Goal: Information Seeking & Learning: Learn about a topic

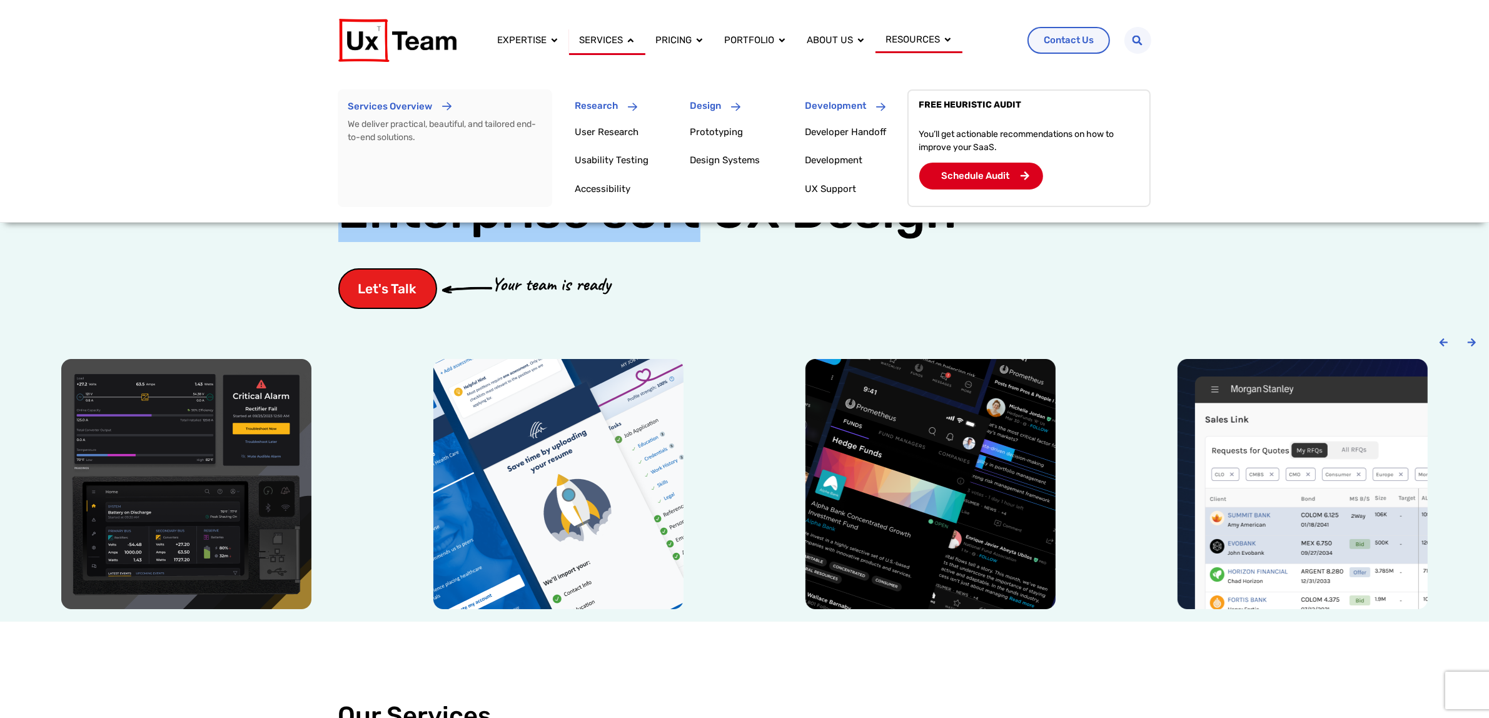
click at [608, 32] on div "Services Close Services Open Services" at bounding box center [607, 41] width 76 height 26
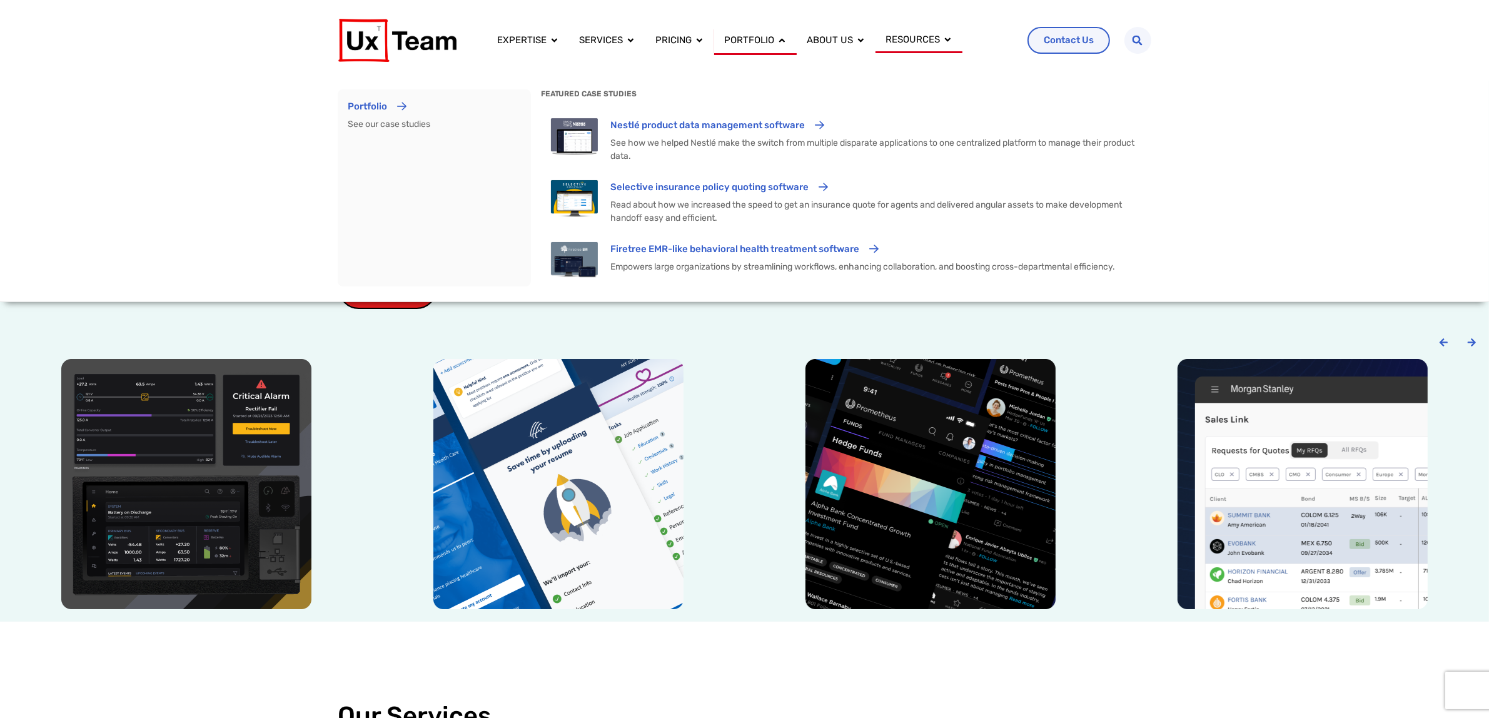
click at [755, 28] on div "Portfolio Close Portfolio Open Portfolio" at bounding box center [755, 41] width 83 height 26
click at [760, 41] on span "Portfolio" at bounding box center [749, 40] width 50 height 14
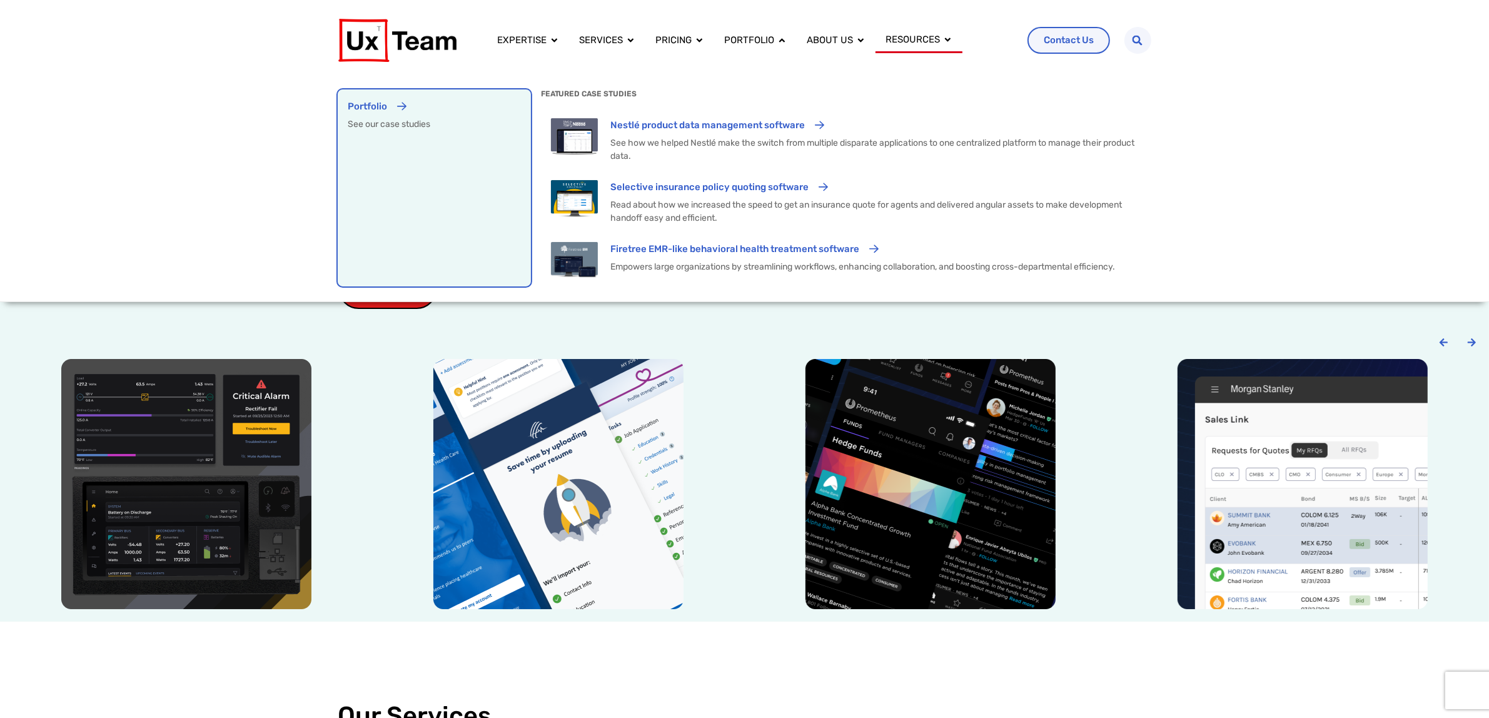
click at [397, 121] on div "Menu" at bounding box center [402, 110] width 10 height 23
click at [382, 111] on p "Portfolio" at bounding box center [367, 106] width 39 height 14
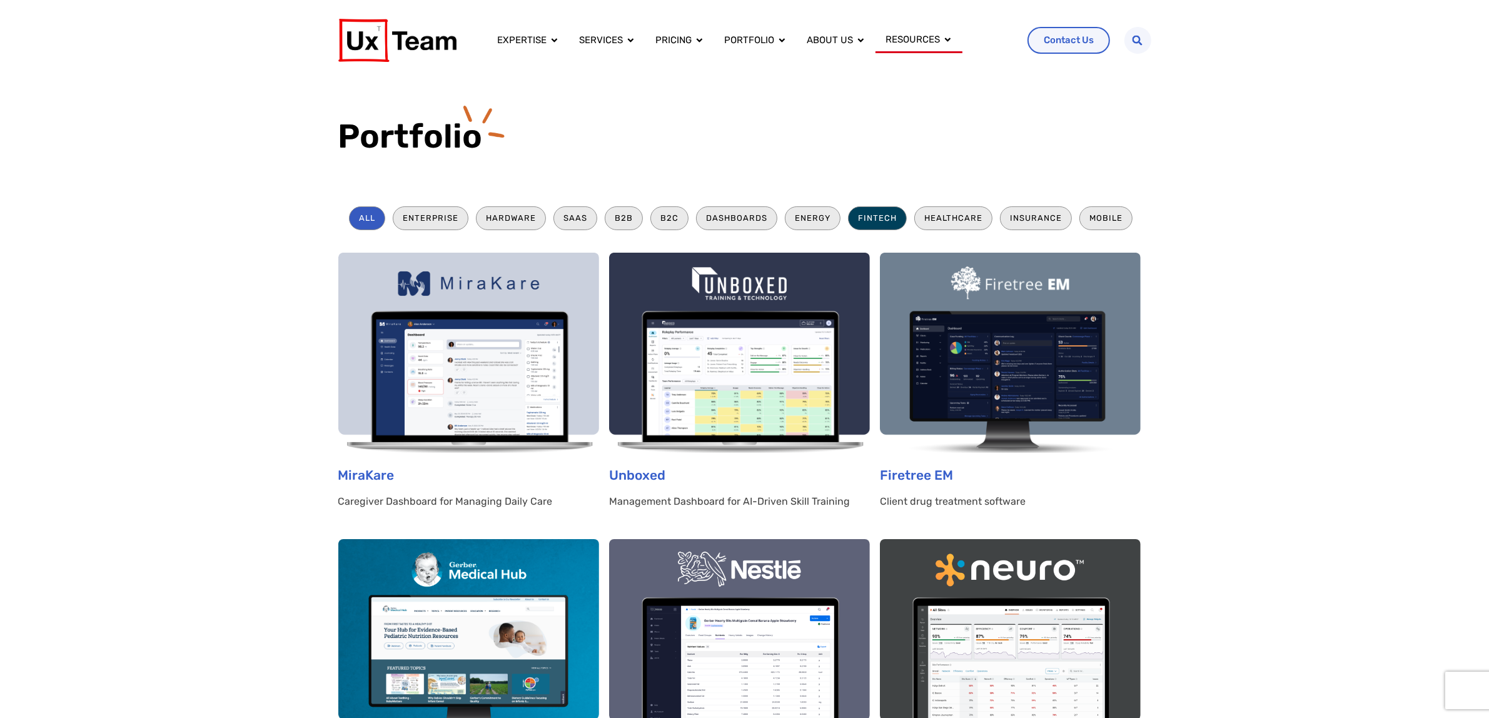
click at [872, 219] on li "Fintech" at bounding box center [877, 217] width 59 height 23
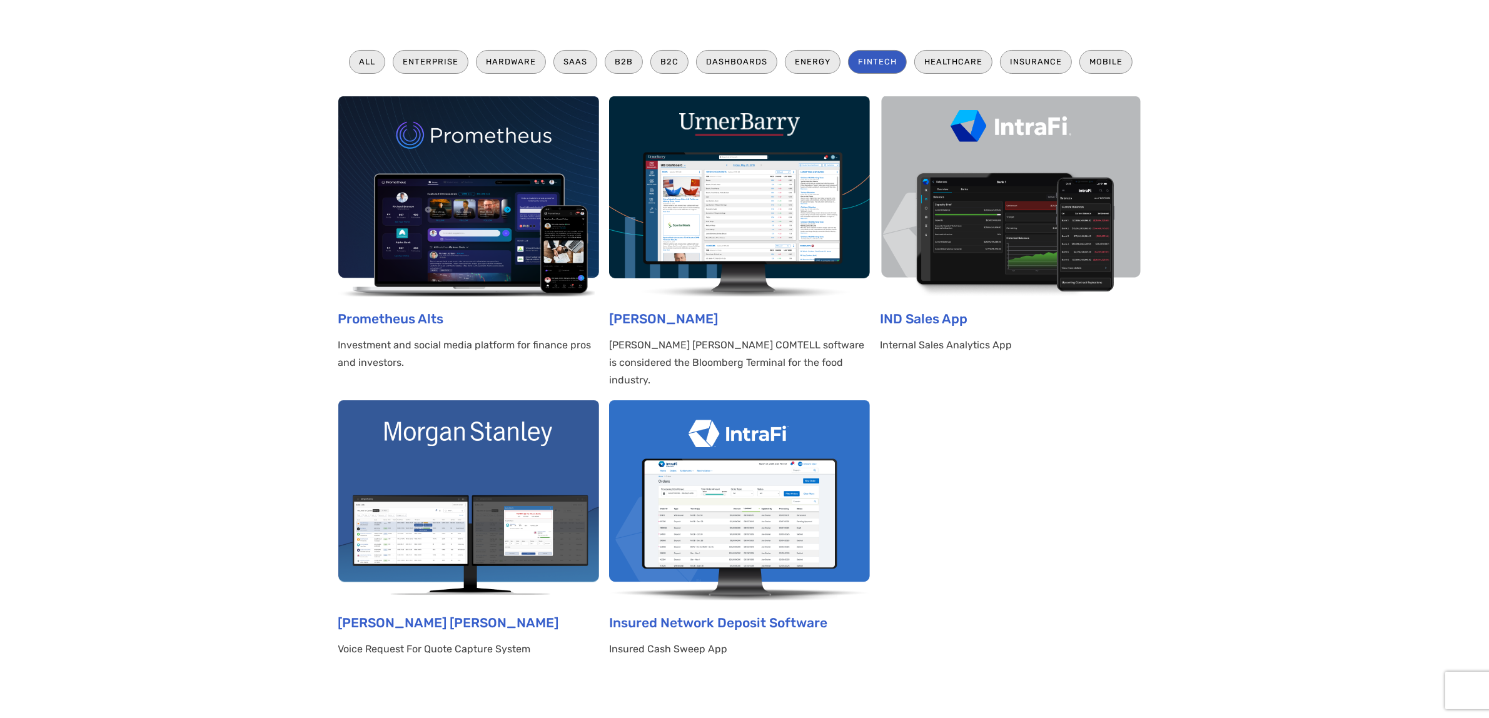
click at [489, 229] on img at bounding box center [468, 196] width 261 height 200
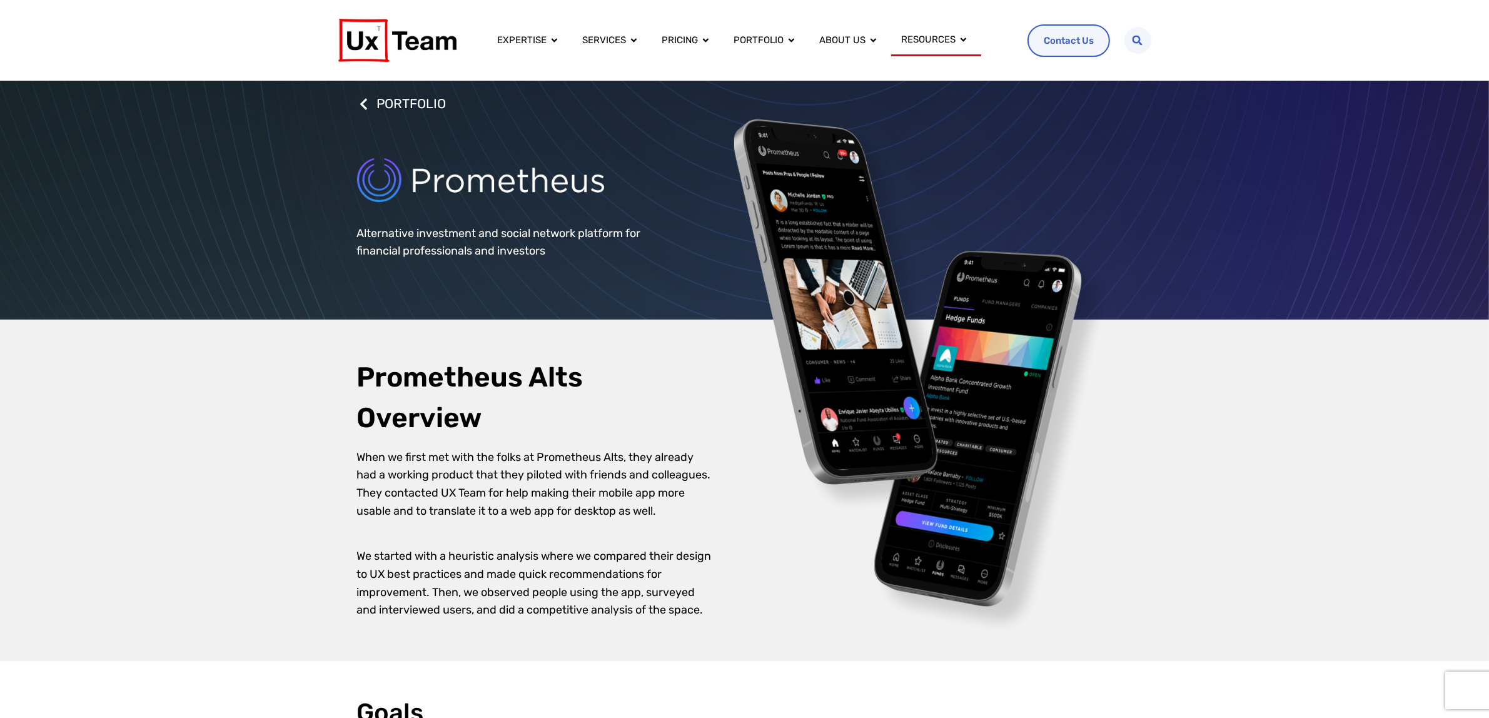
click at [1177, 626] on div "Prometheus Alts Overview When we first met with the folks at Prometheus Alts, t…" at bounding box center [744, 490] width 1489 height 342
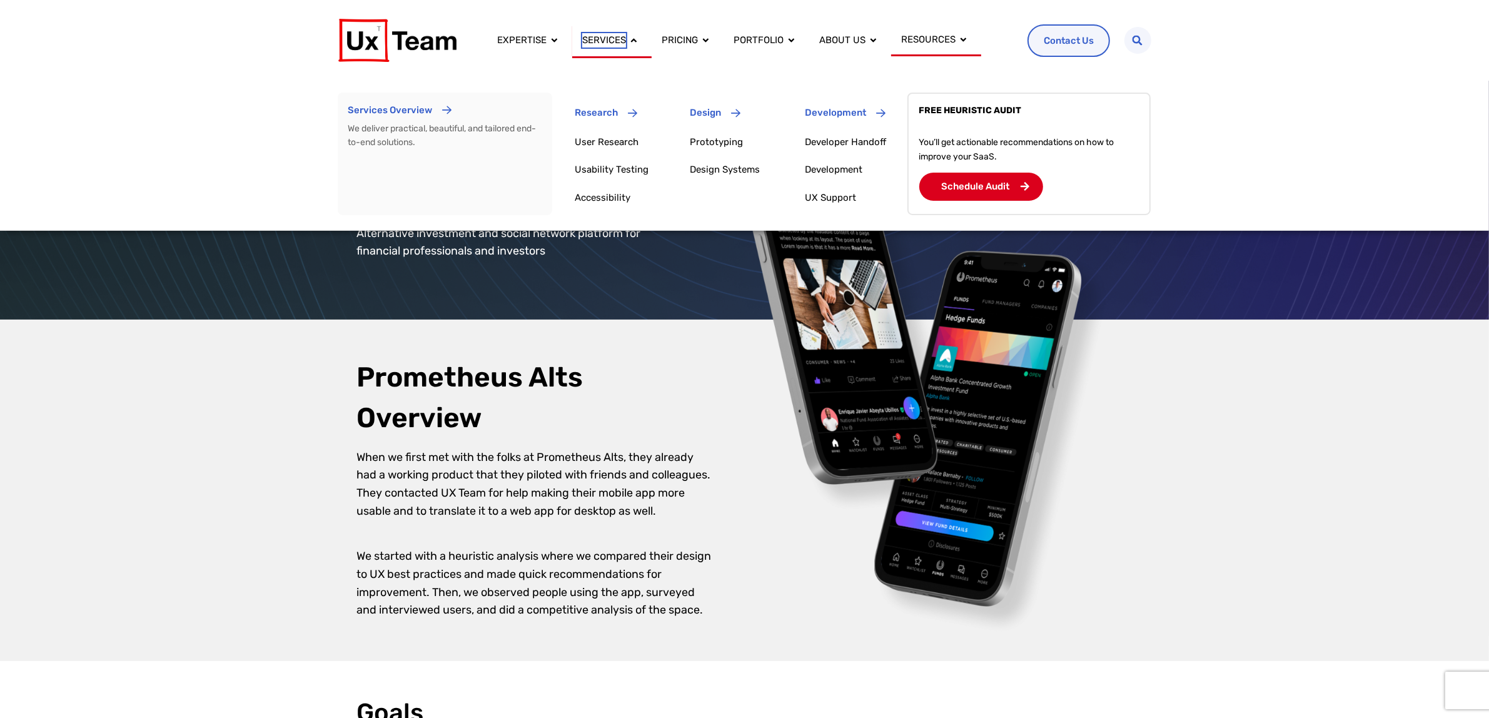
click at [608, 46] on span "Services" at bounding box center [604, 40] width 44 height 14
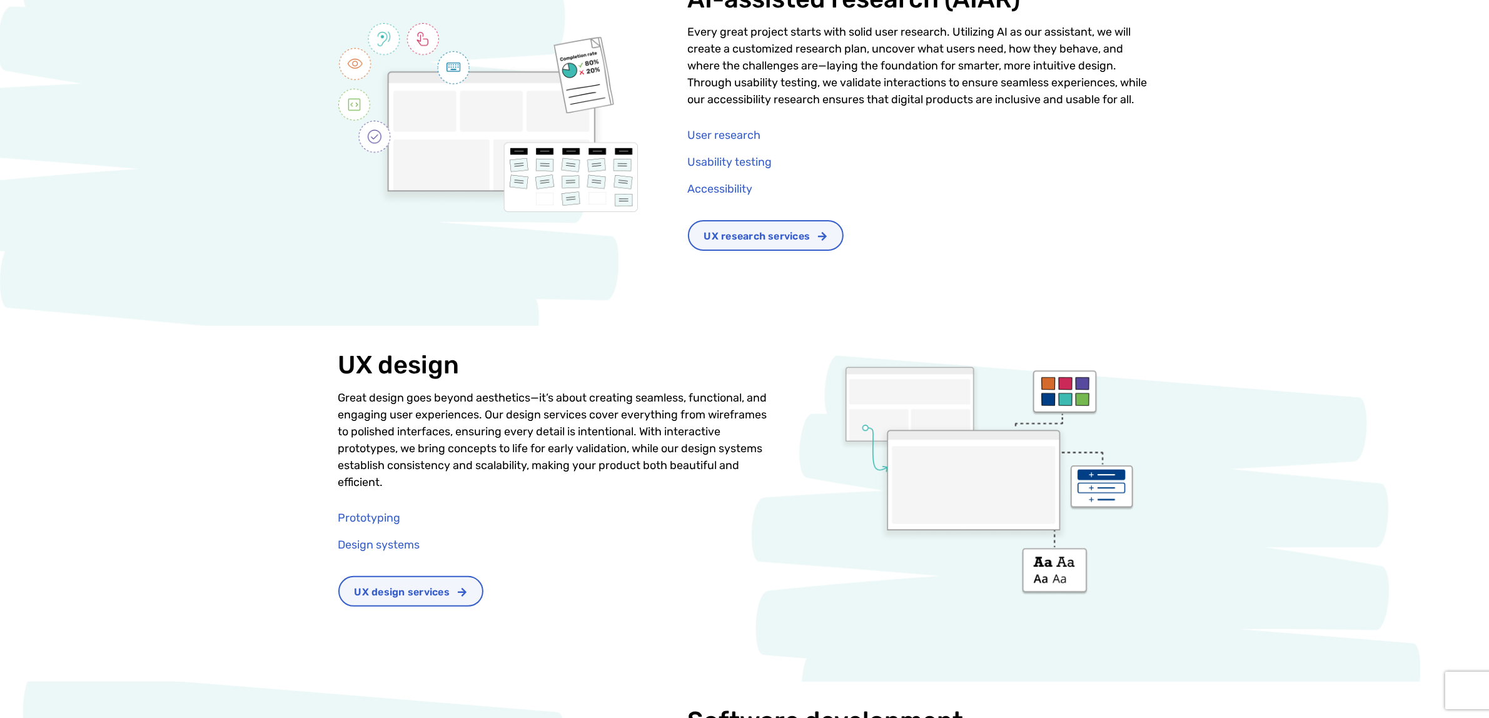
scroll to position [625, 0]
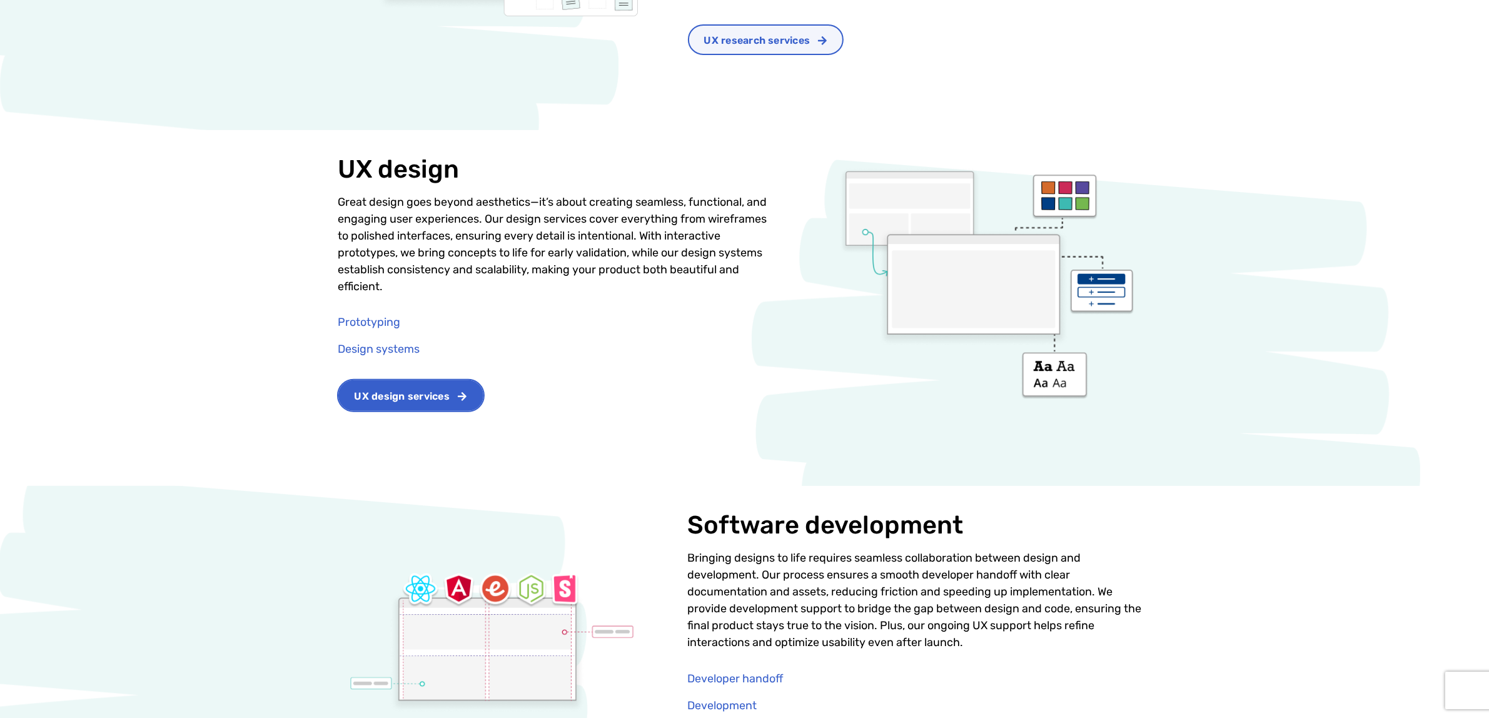
click at [441, 411] on link "UX design services" at bounding box center [410, 395] width 145 height 31
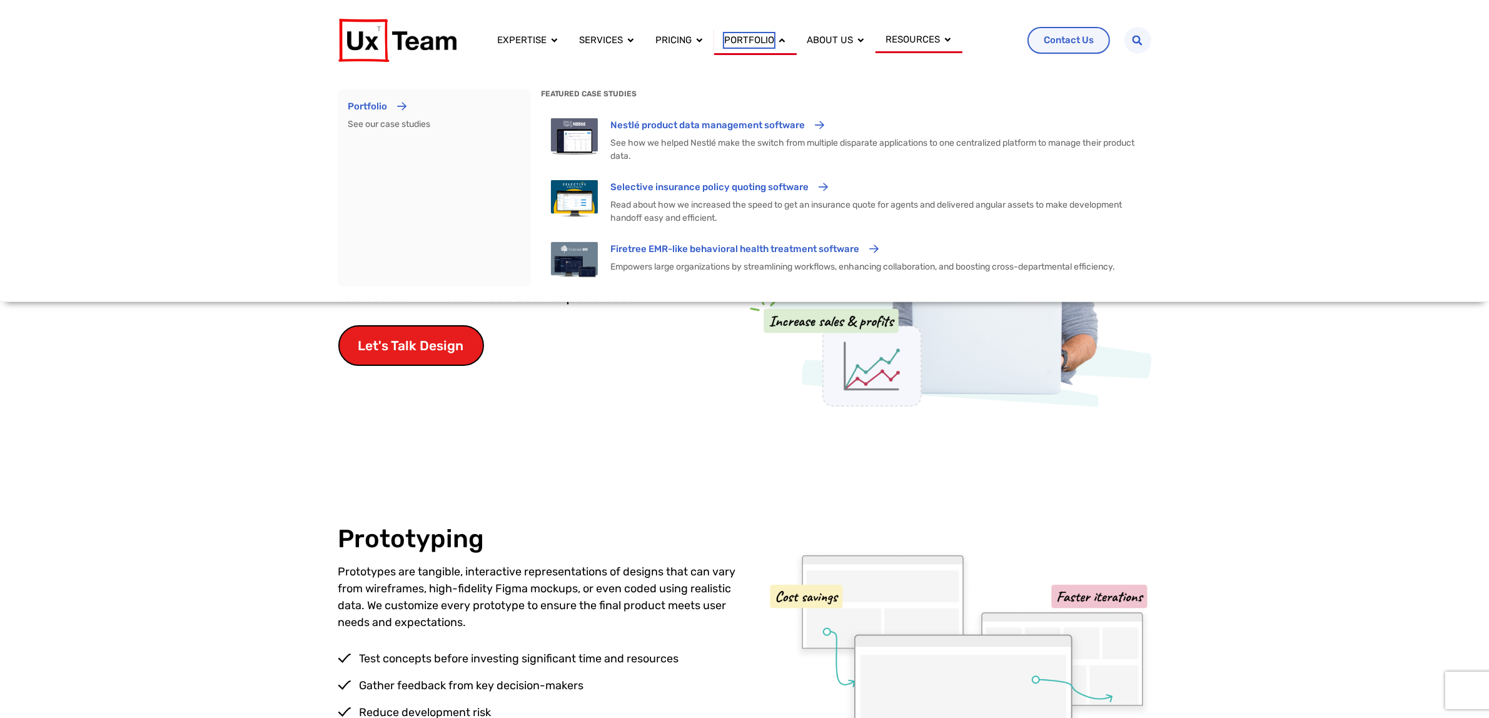
click at [758, 36] on span "Portfolio" at bounding box center [749, 40] width 50 height 14
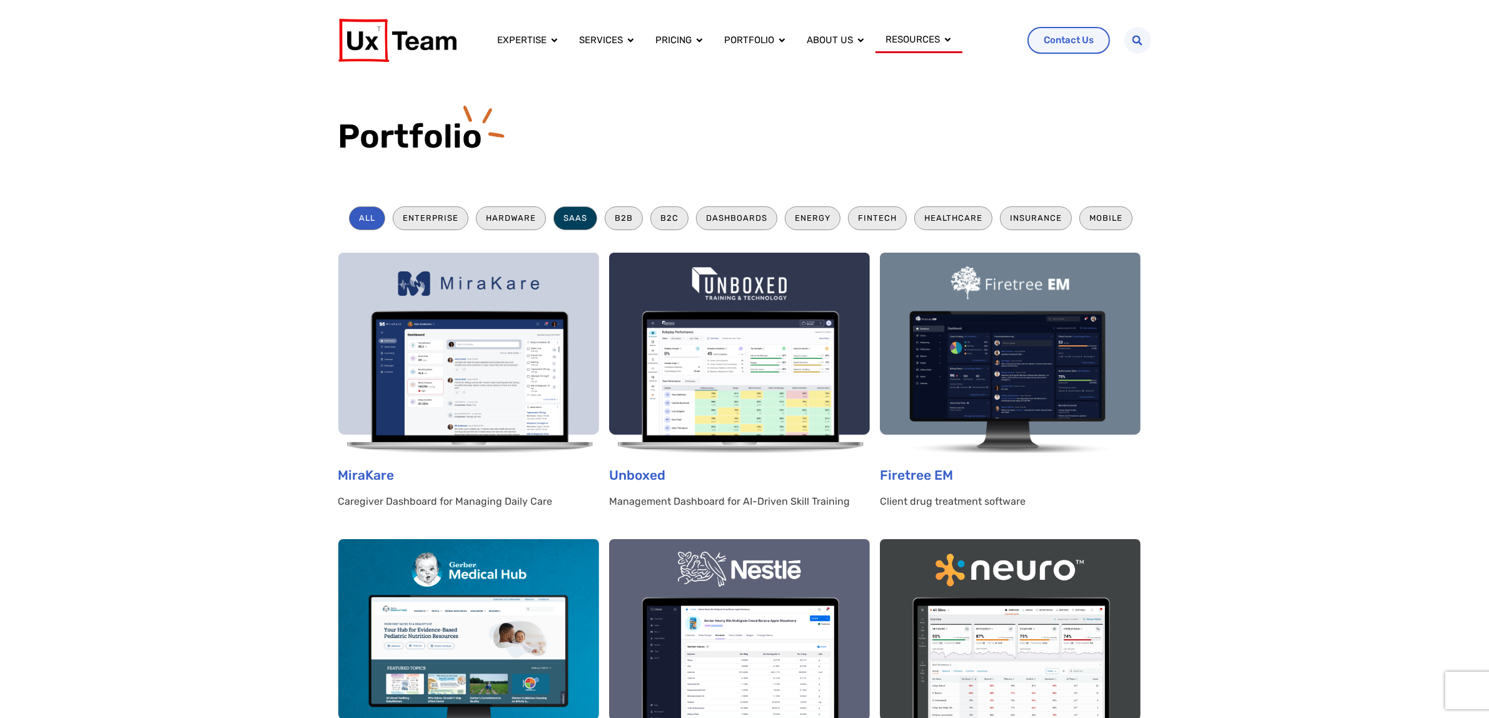
click at [561, 209] on li "SaaS" at bounding box center [575, 217] width 44 height 23
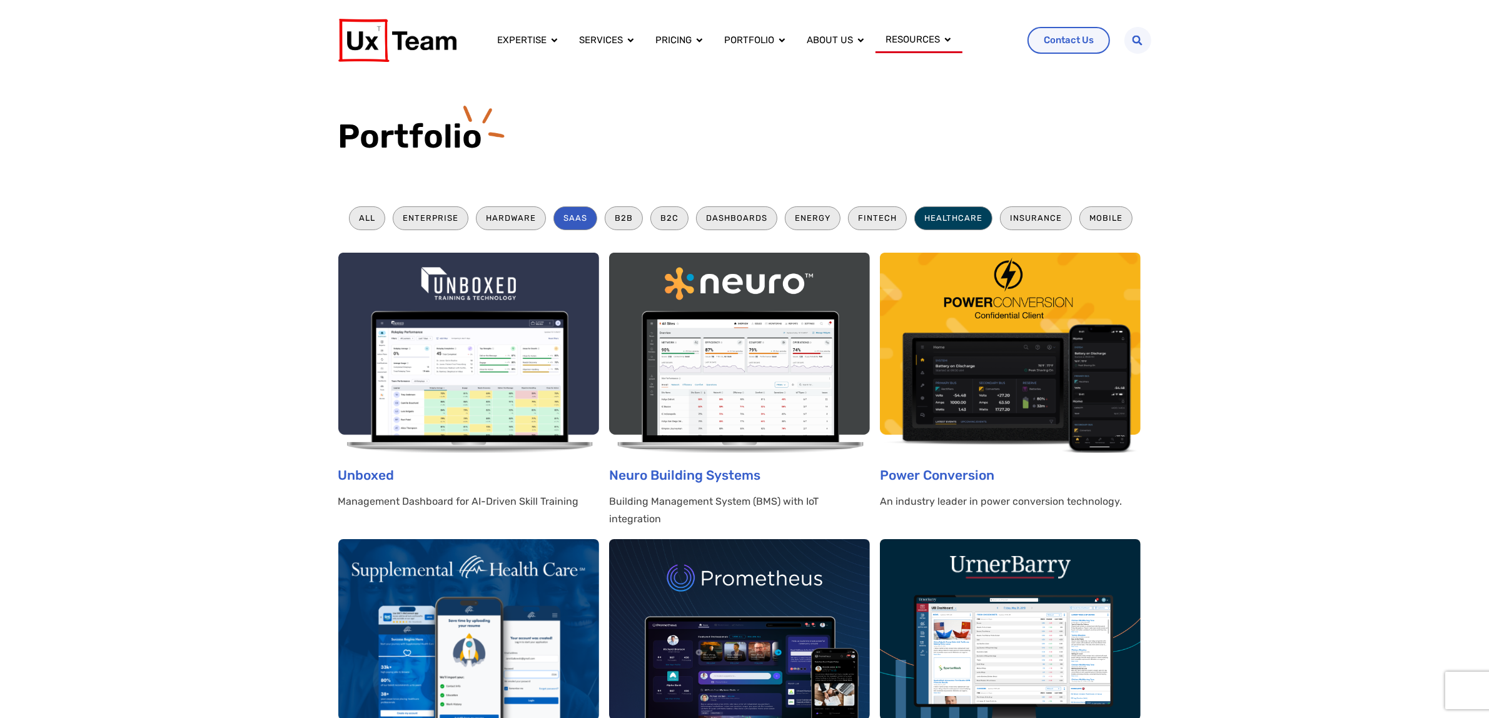
click at [945, 229] on li "Healthcare" at bounding box center [953, 217] width 78 height 23
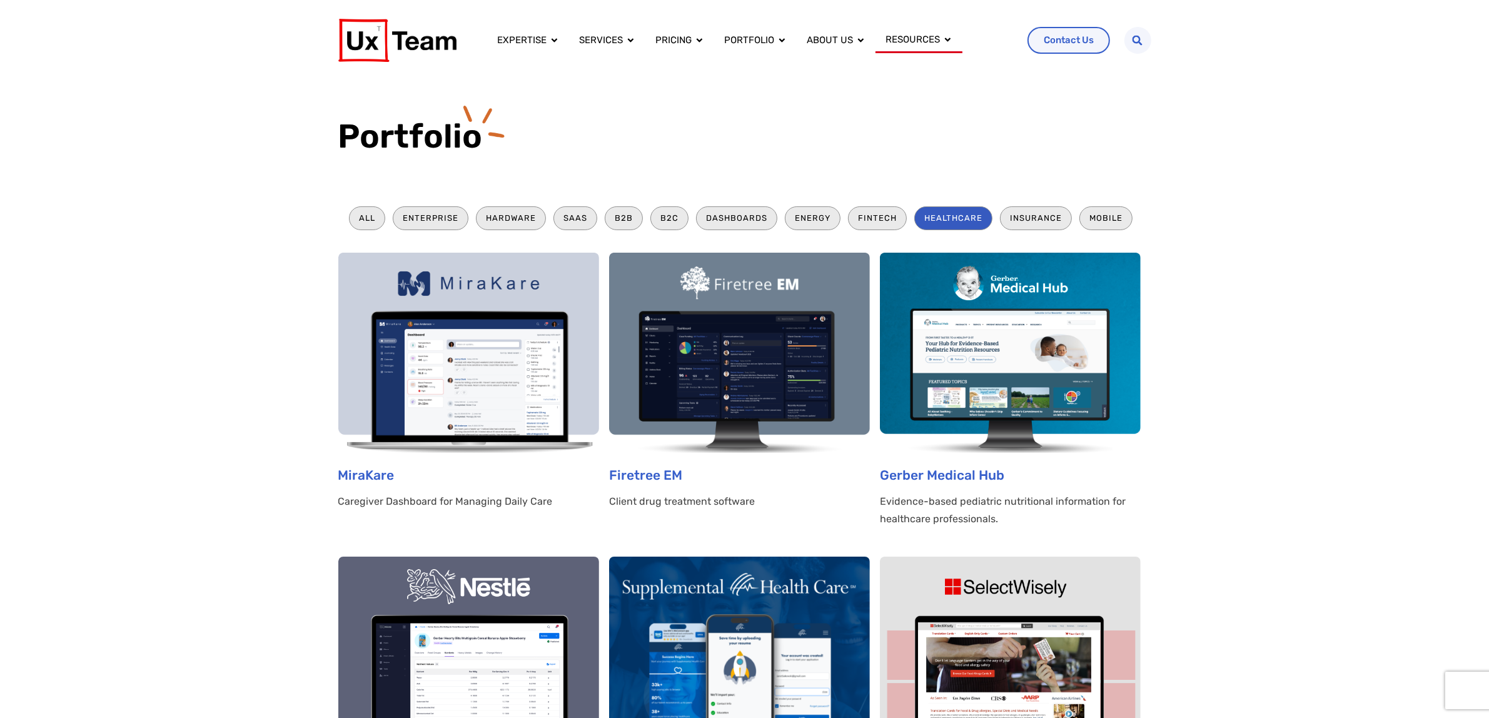
click at [485, 373] on img at bounding box center [468, 353] width 261 height 200
click at [479, 408] on img at bounding box center [468, 353] width 261 height 200
click at [358, 473] on link "MiraKare" at bounding box center [366, 475] width 56 height 16
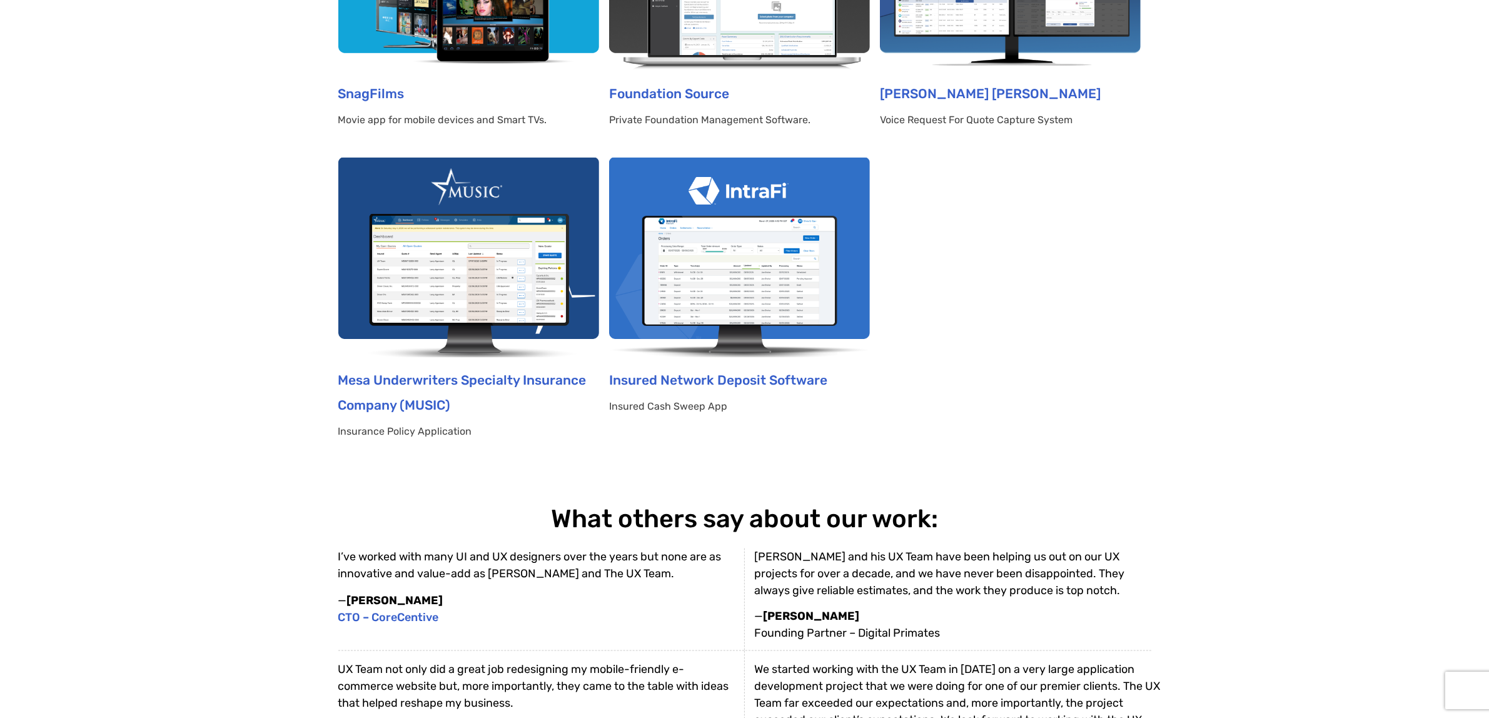
click at [755, 284] on img at bounding box center [739, 258] width 261 height 200
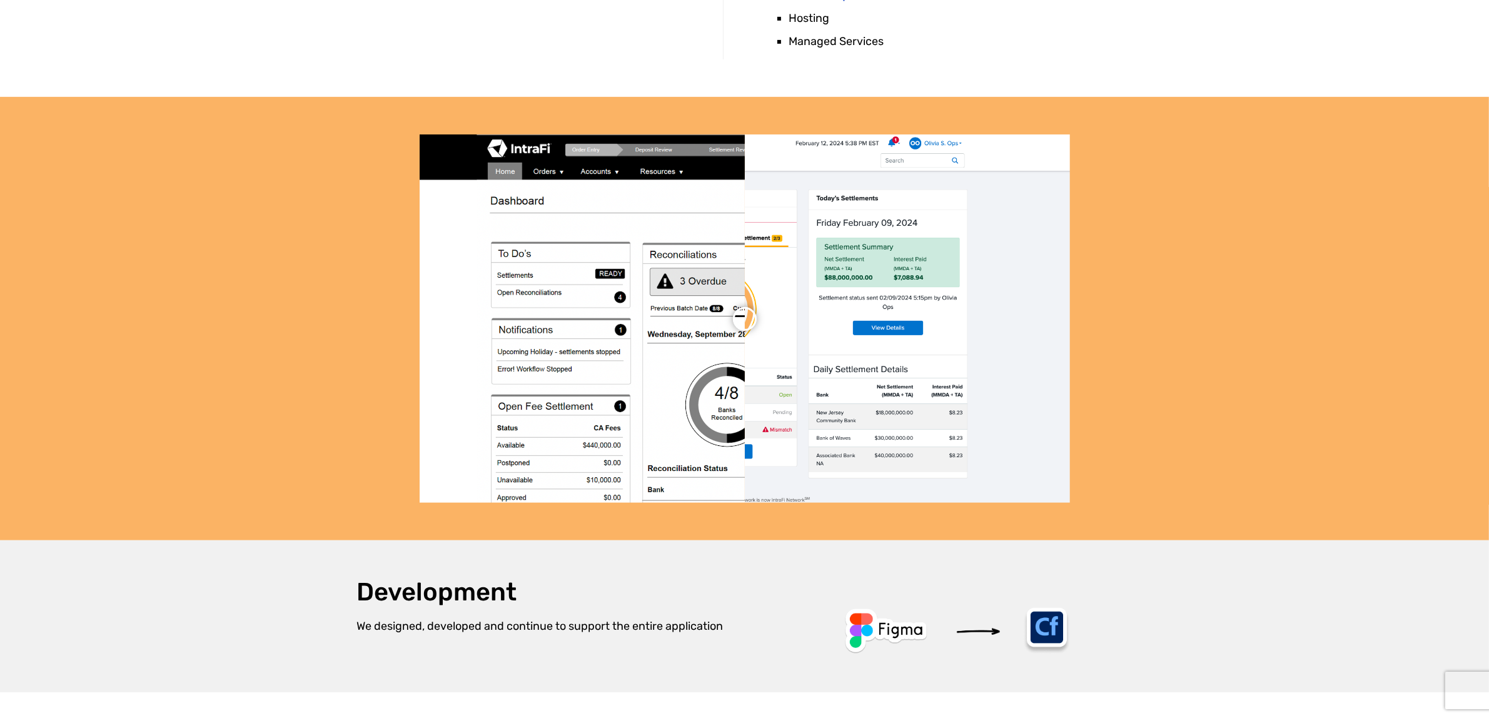
scroll to position [781, 0]
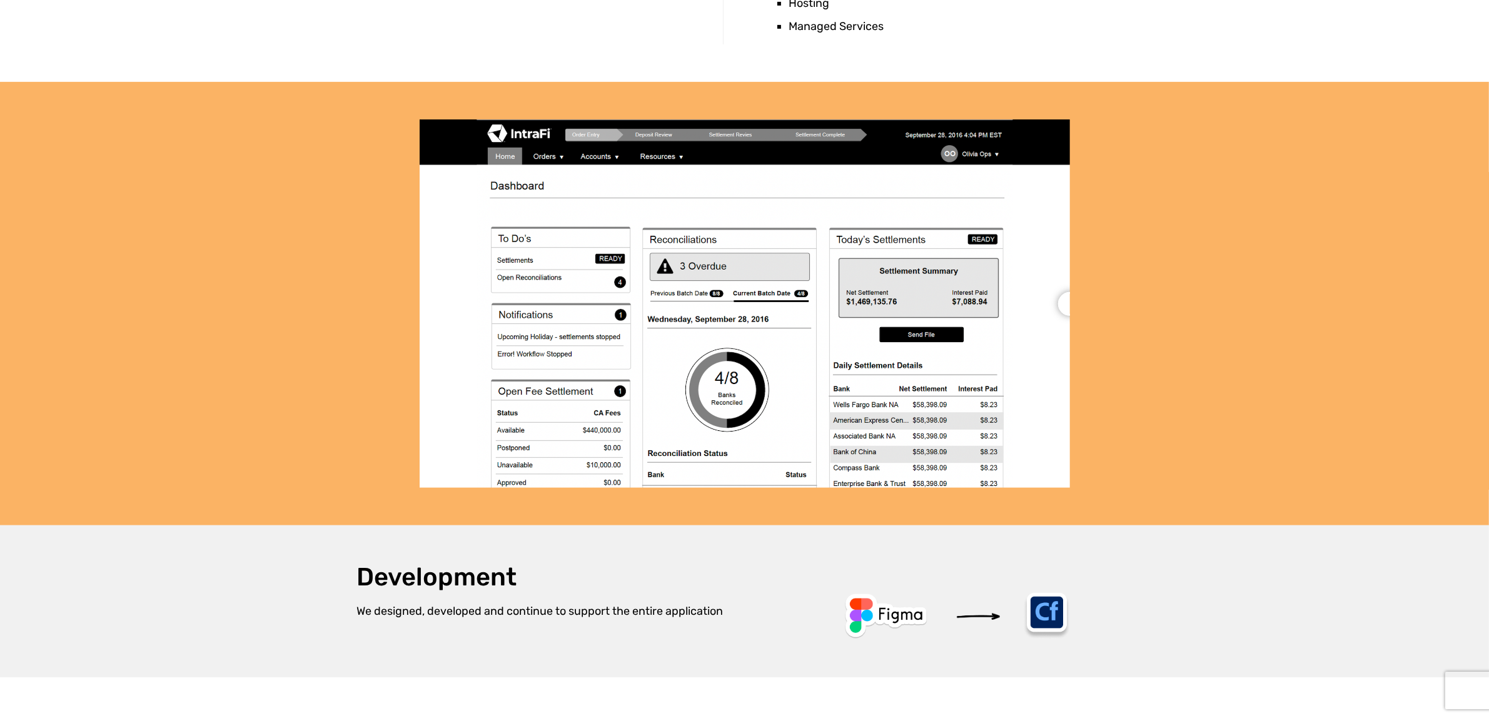
drag, startPoint x: 746, startPoint y: 303, endPoint x: 1199, endPoint y: 236, distance: 458.3
click at [1302, 220] on div at bounding box center [744, 303] width 1489 height 443
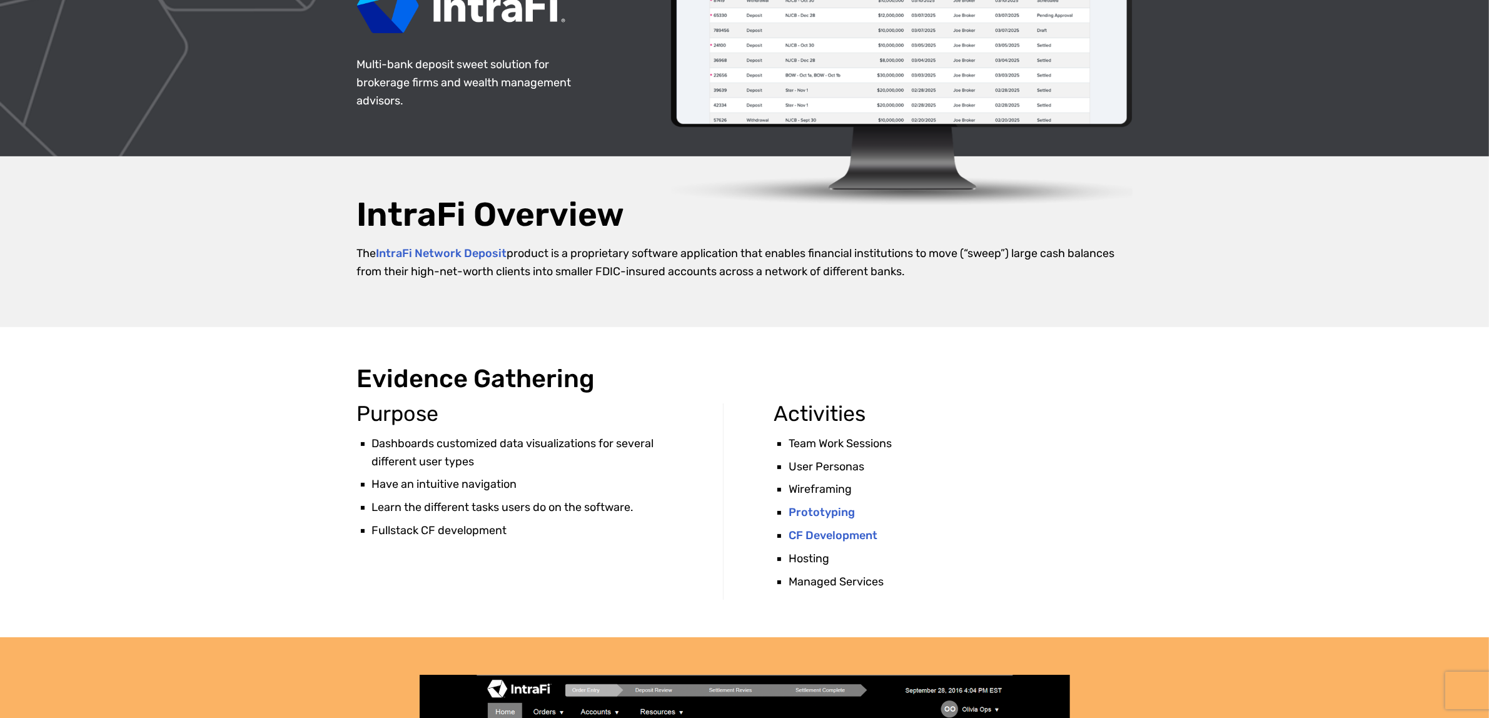
scroll to position [0, 0]
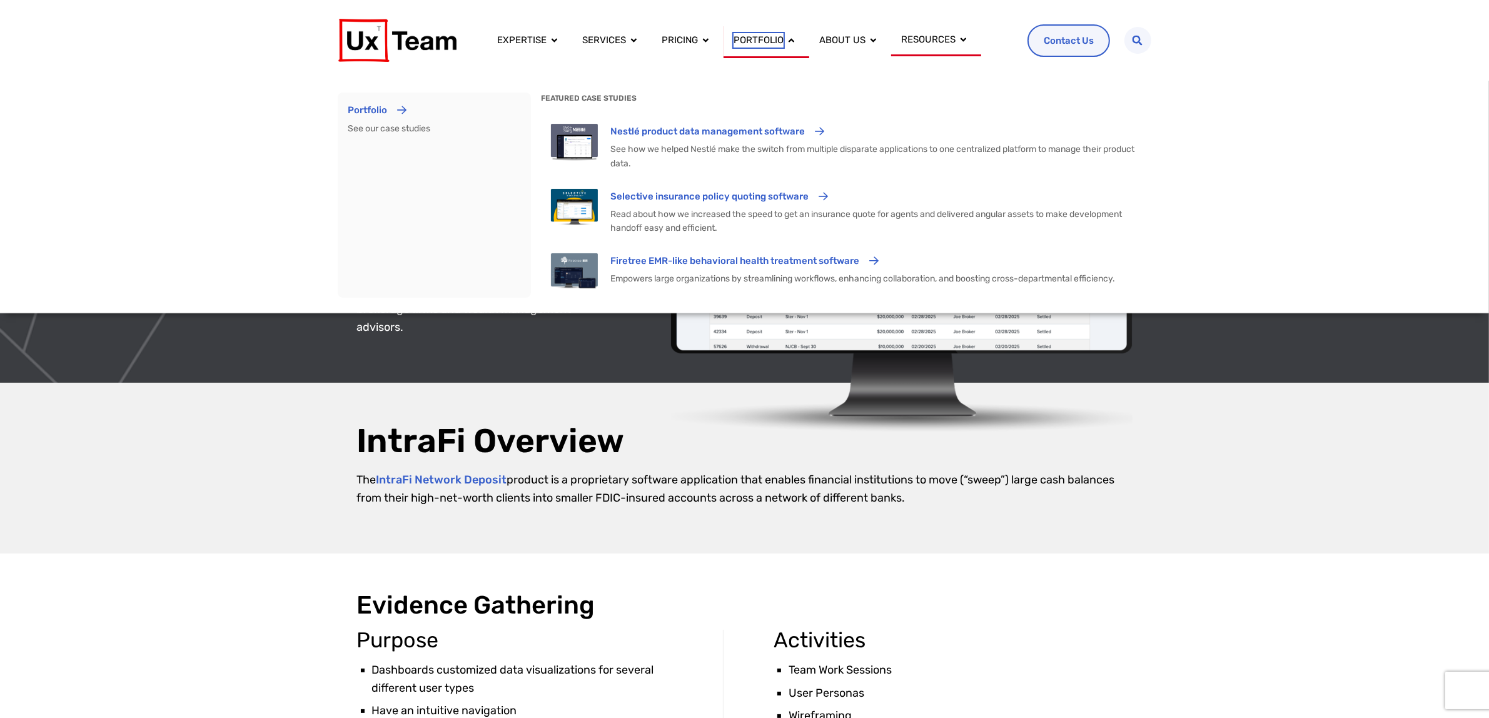
click at [748, 35] on span "Portfolio" at bounding box center [758, 40] width 50 height 14
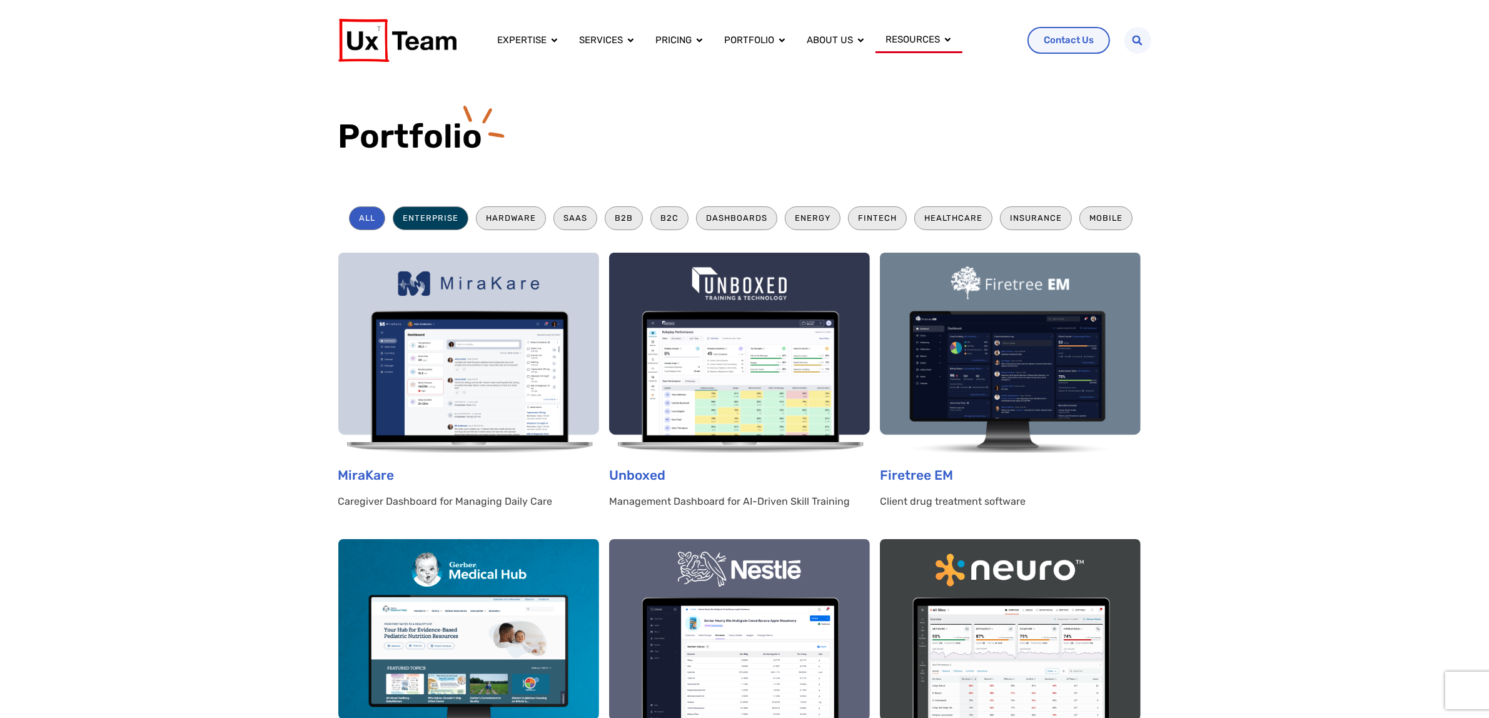
click at [447, 216] on li "Enterprise" at bounding box center [431, 217] width 76 height 23
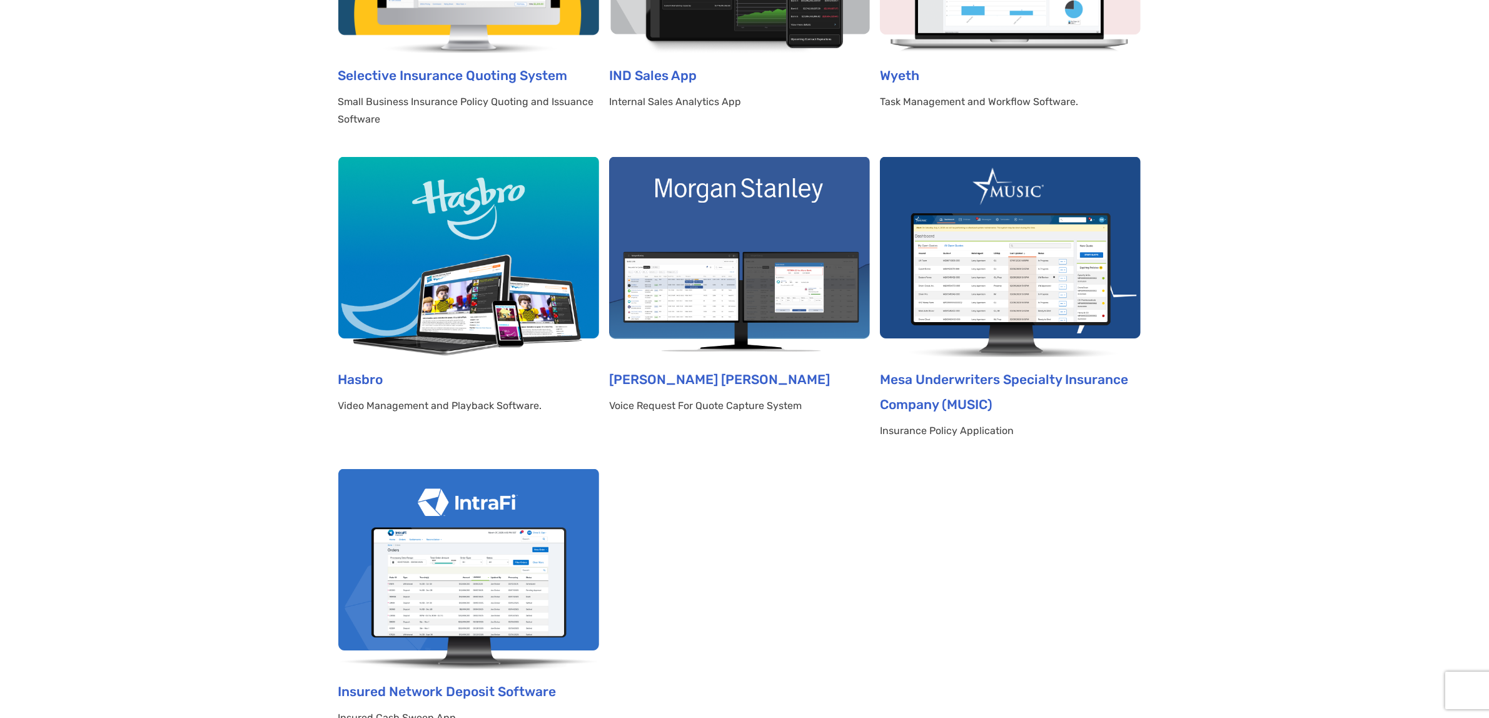
click at [430, 259] on img at bounding box center [468, 257] width 261 height 200
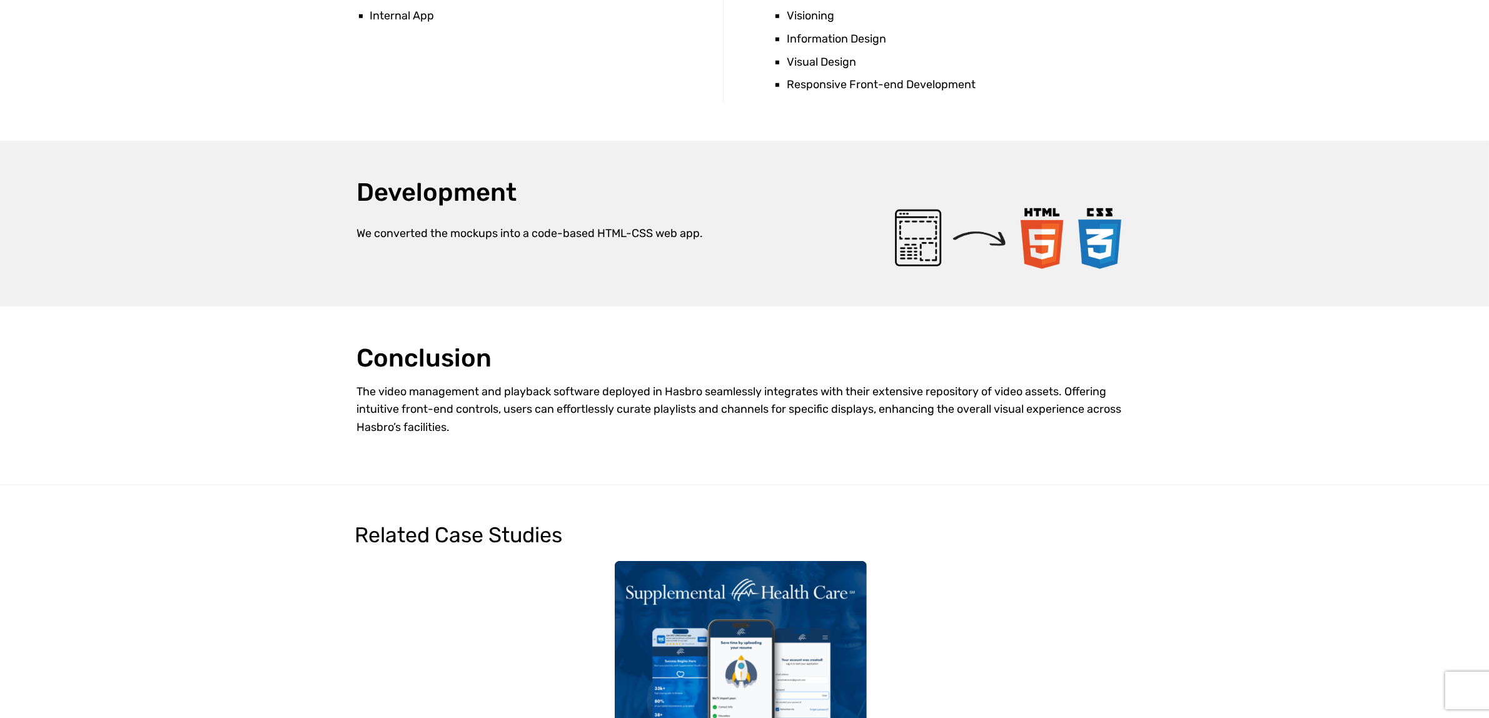
scroll to position [1094, 0]
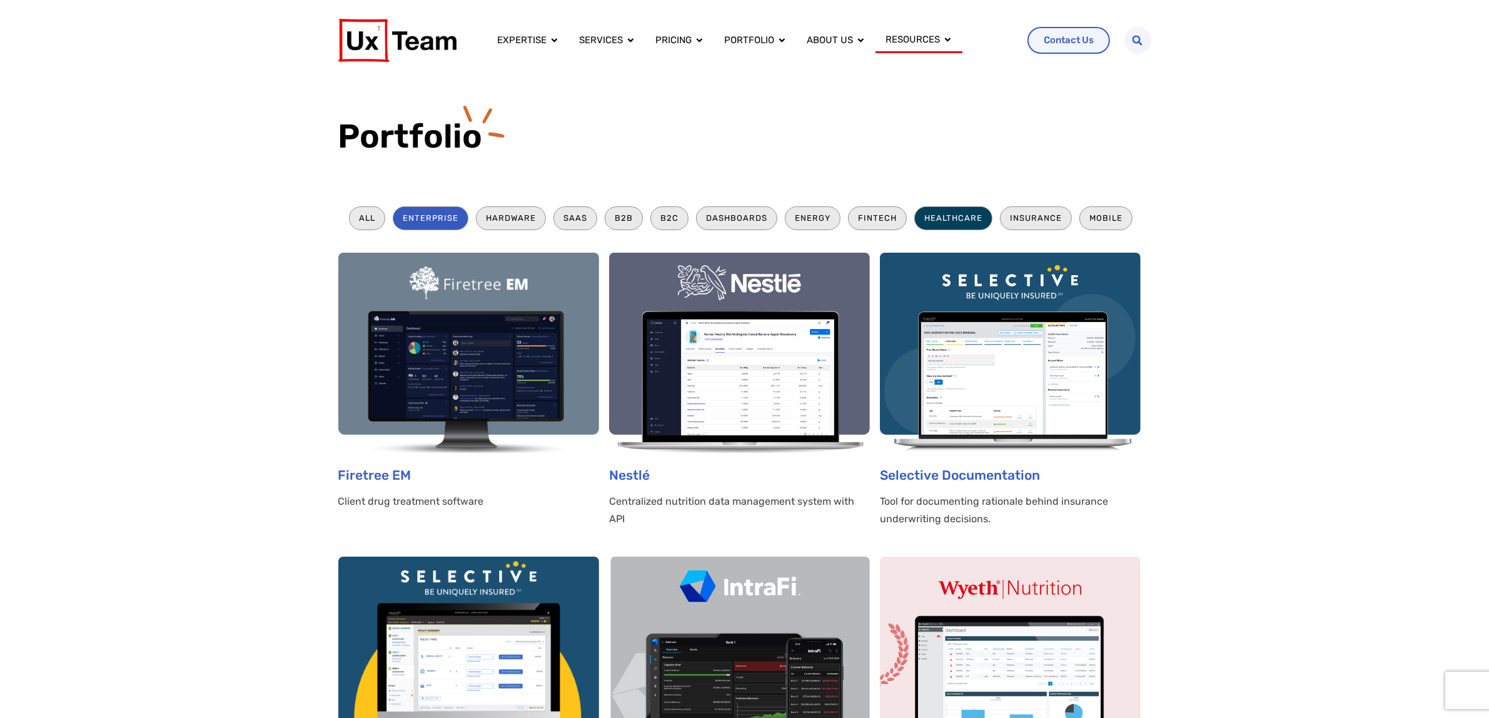
click at [949, 224] on li "Healthcare" at bounding box center [953, 217] width 78 height 23
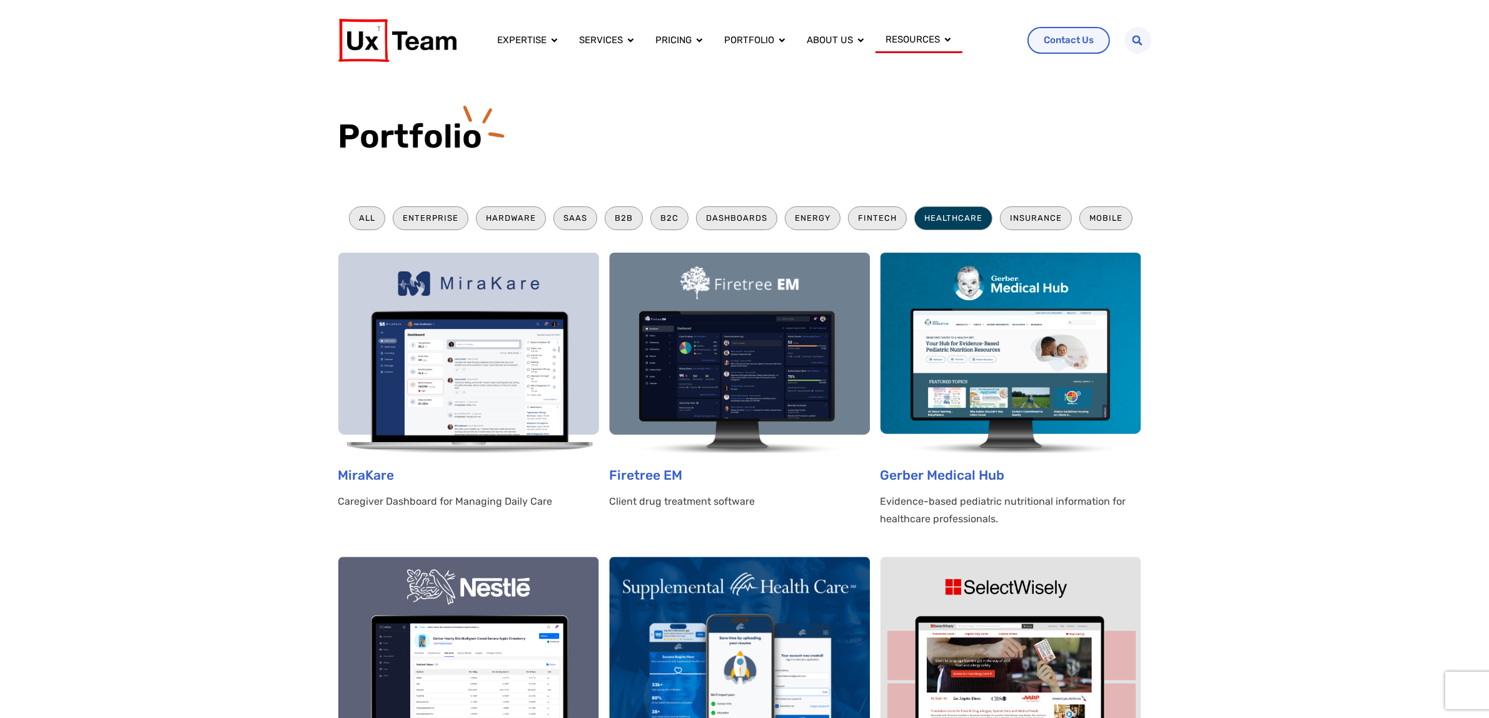
scroll to position [274, 258]
click at [1063, 313] on img at bounding box center [1010, 353] width 261 height 200
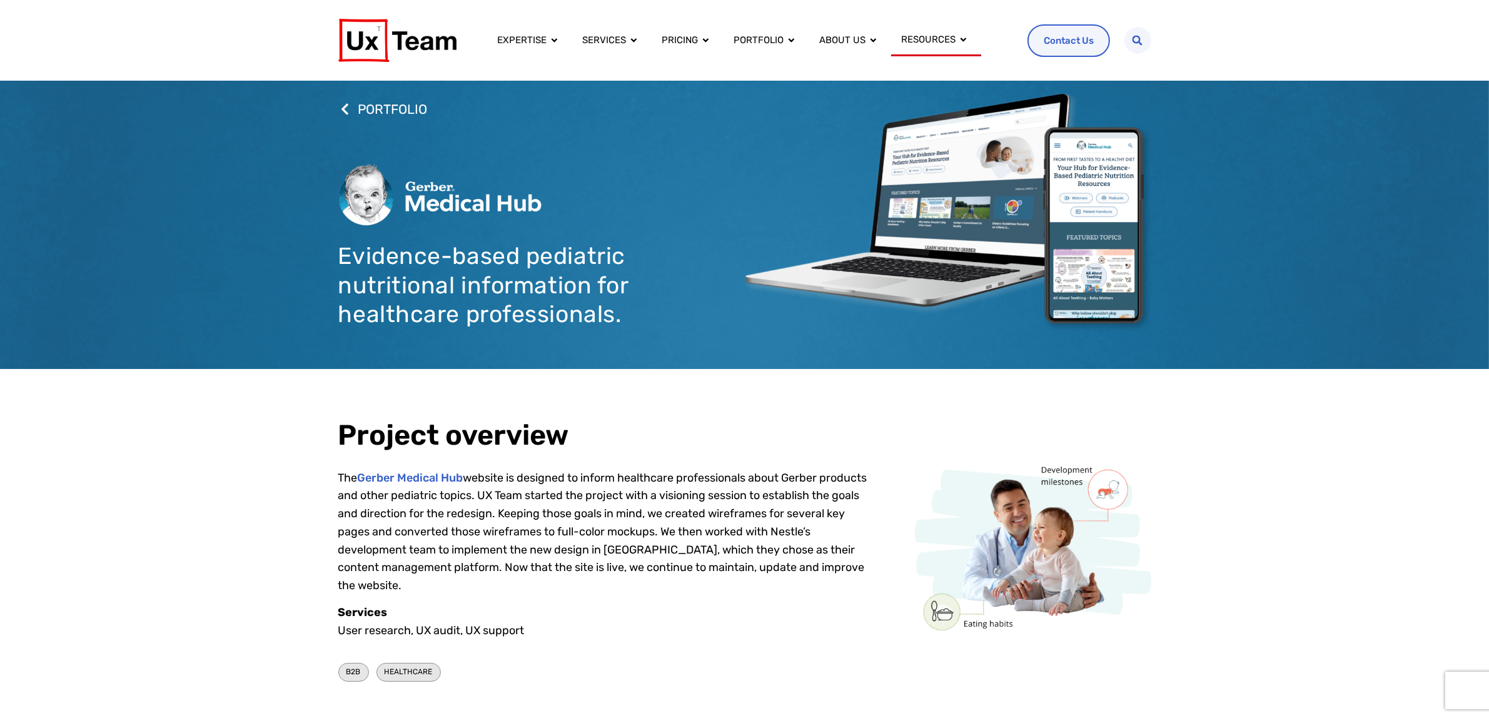
click at [1010, 219] on img at bounding box center [948, 212] width 406 height 238
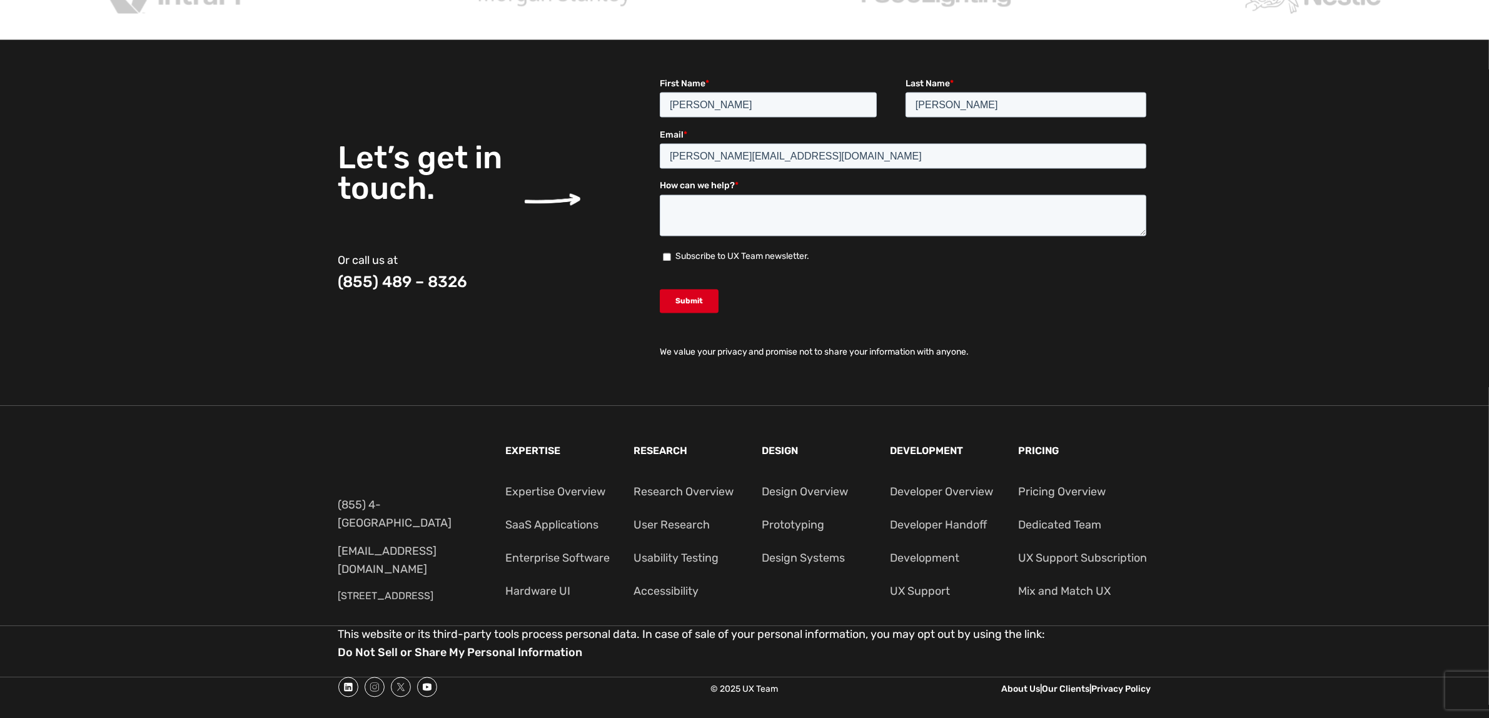
scroll to position [3517, 0]
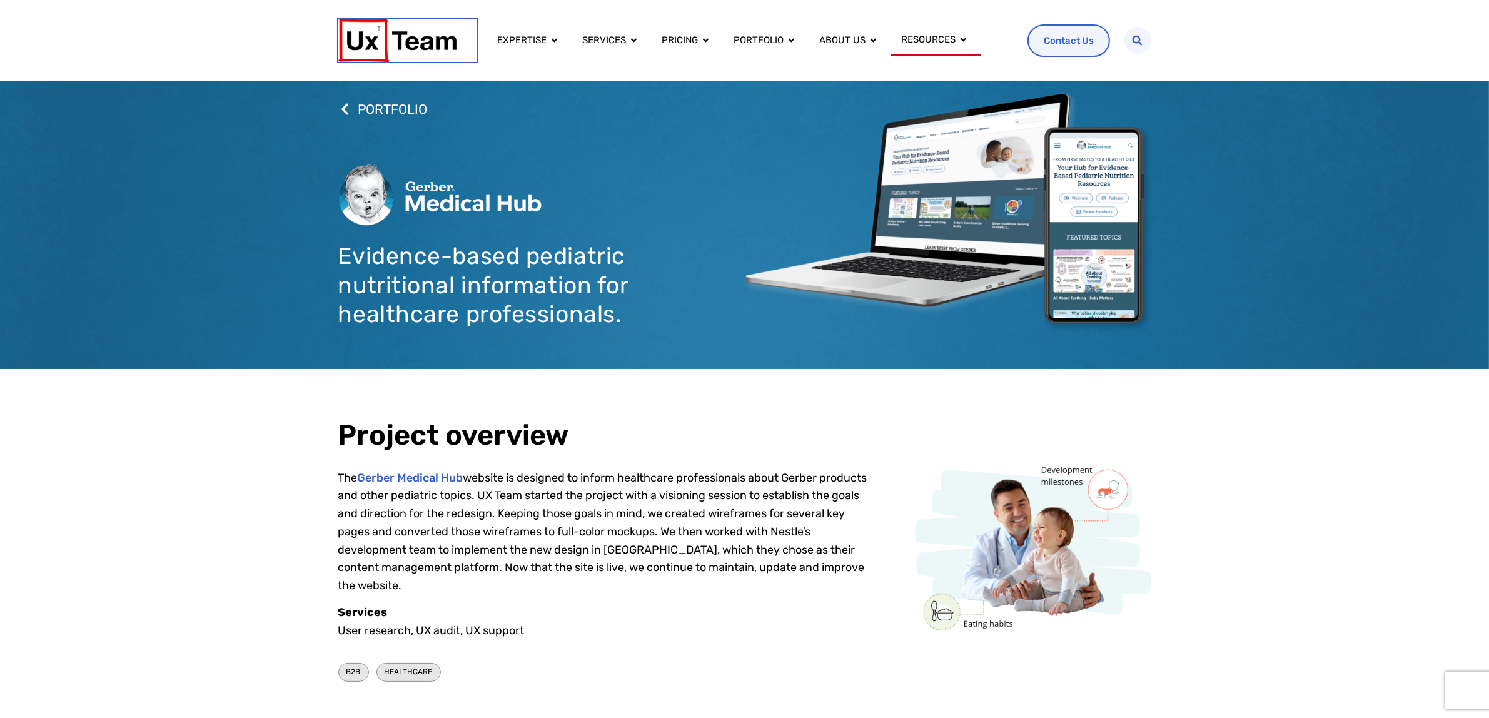
click at [460, 32] on link at bounding box center [407, 40] width 139 height 43
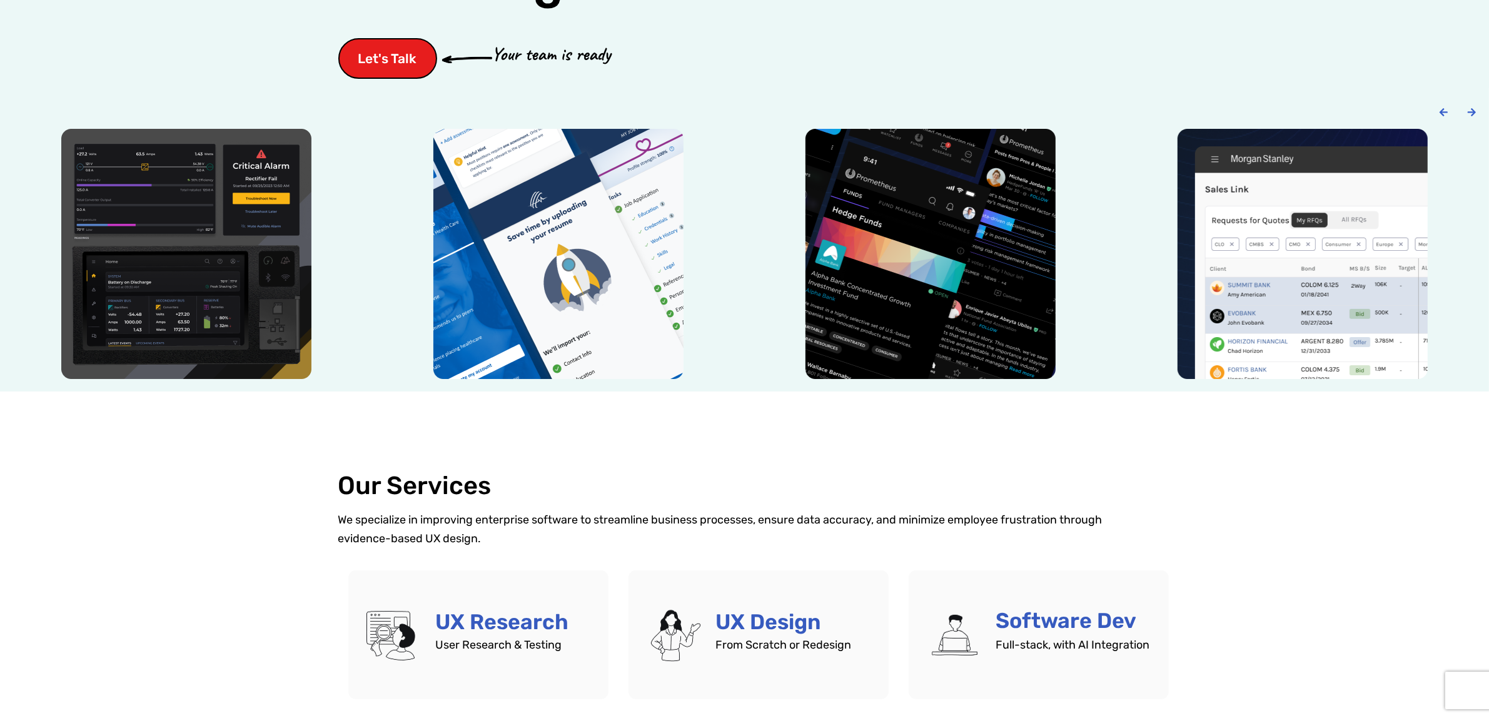
scroll to position [234, 0]
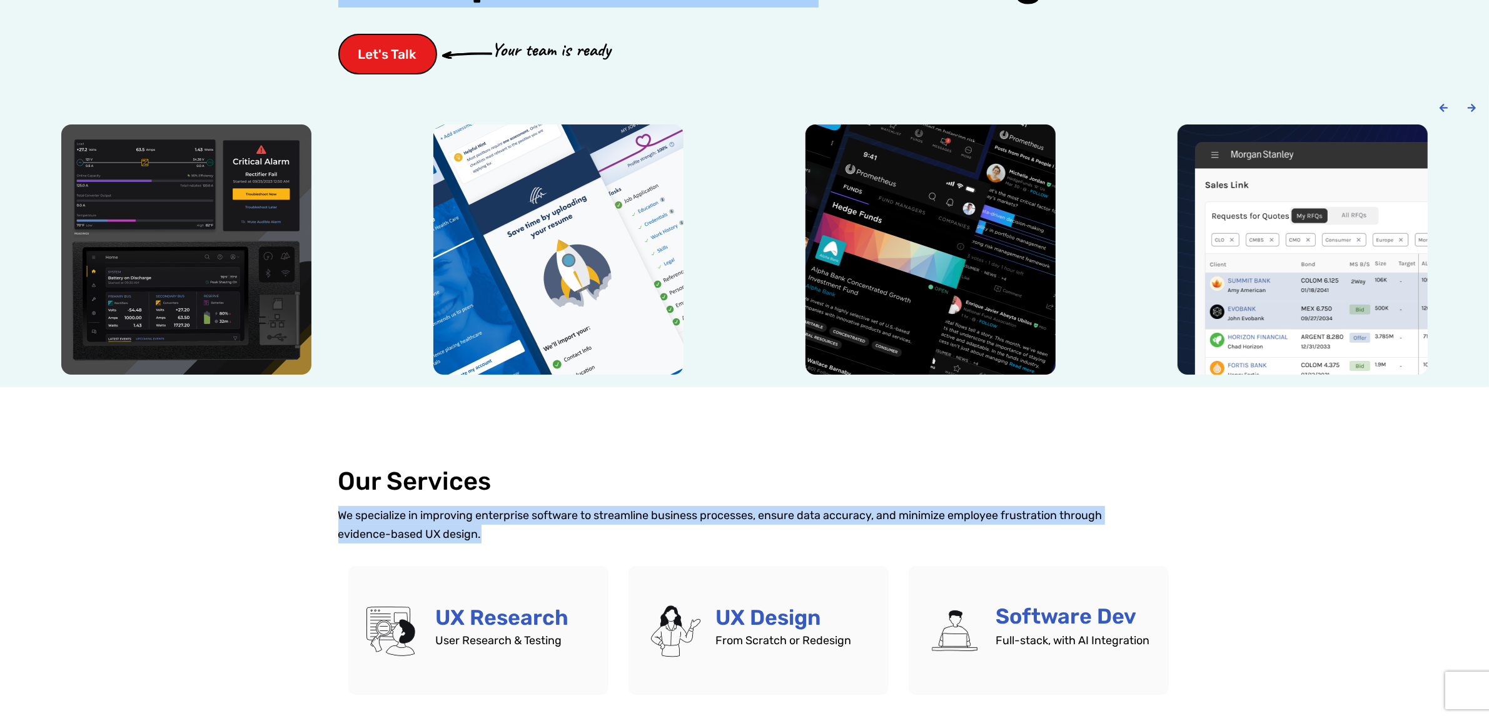
drag, startPoint x: 499, startPoint y: 536, endPoint x: 338, endPoint y: 519, distance: 161.6
click at [338, 519] on p "We specialize in improving enterprise software to streamline business processes…" at bounding box center [744, 525] width 813 height 38
copy p "We specialize in improving enterprise software to streamline business processes…"
